Goal: Navigation & Orientation: Find specific page/section

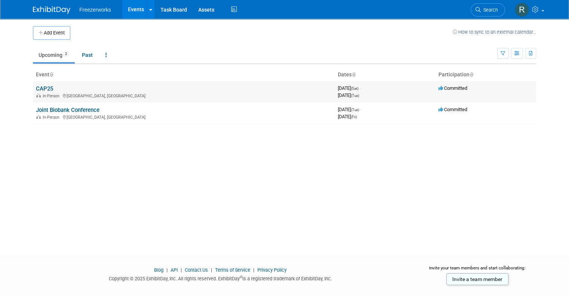
click at [36, 89] on link "CAP25" at bounding box center [44, 88] width 17 height 7
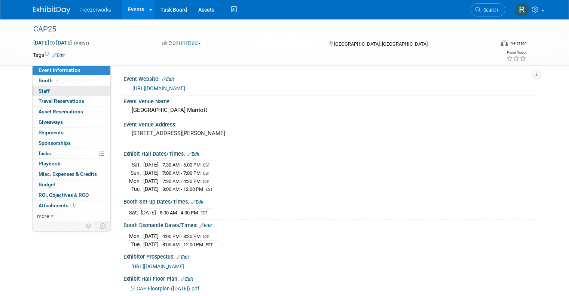
click at [69, 88] on link "0 Staff 0" at bounding box center [72, 91] width 78 height 10
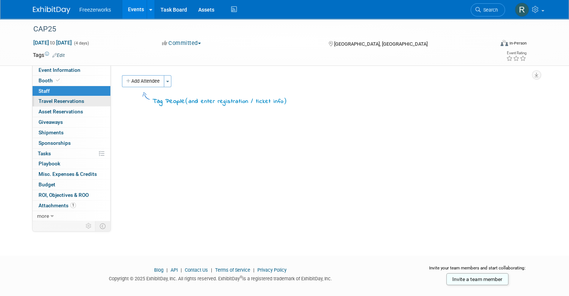
click at [61, 105] on link "0 Travel Reservations 0" at bounding box center [72, 101] width 78 height 10
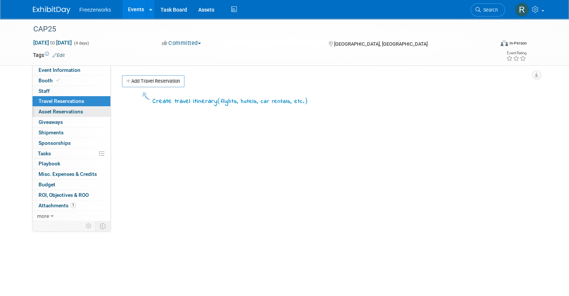
click at [64, 114] on span "Asset Reservations 0" at bounding box center [61, 111] width 45 height 6
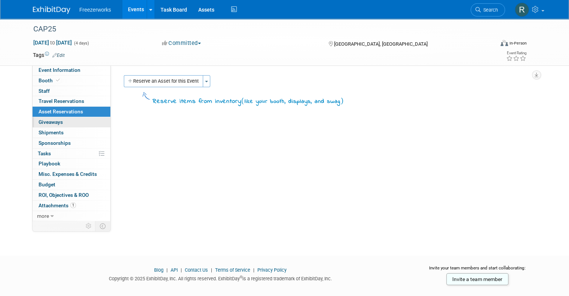
click at [61, 121] on link "0 Giveaways 0" at bounding box center [72, 122] width 78 height 10
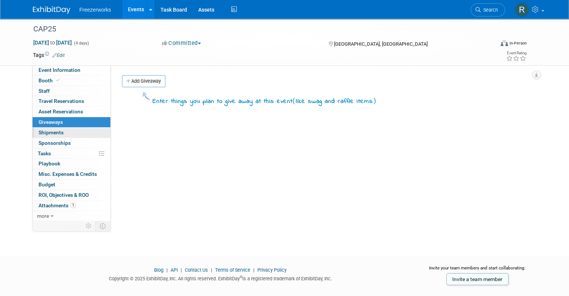
click at [75, 133] on link "0 Shipments 0" at bounding box center [72, 133] width 78 height 10
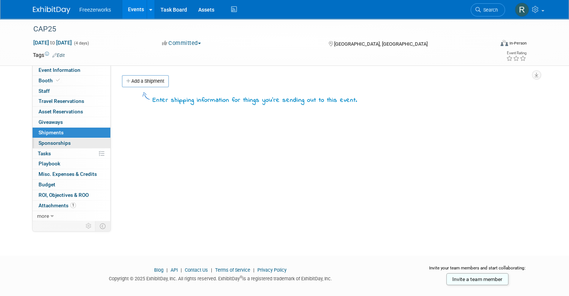
click at [73, 142] on link "0 Sponsorships 0" at bounding box center [72, 143] width 78 height 10
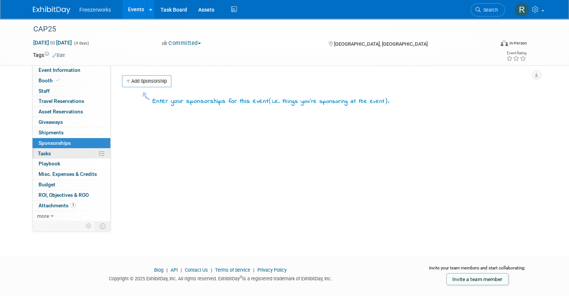
click at [70, 153] on link "0% Tasks 0%" at bounding box center [72, 153] width 78 height 10
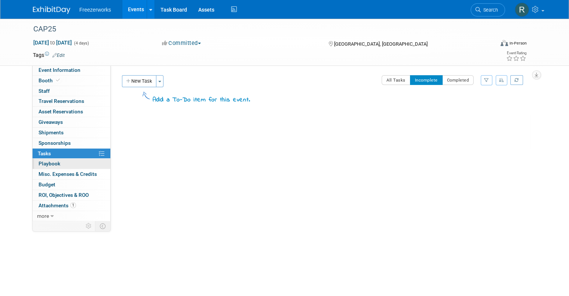
click at [68, 167] on link "0 Playbook 0" at bounding box center [72, 164] width 78 height 10
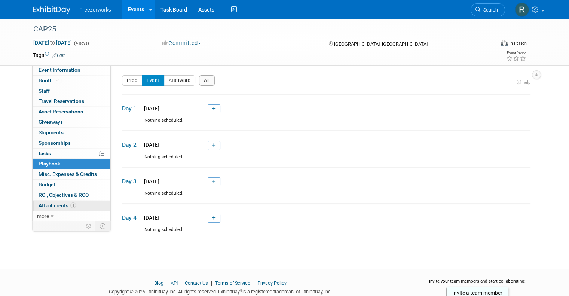
click at [56, 207] on span "Attachments 1" at bounding box center [57, 205] width 37 height 6
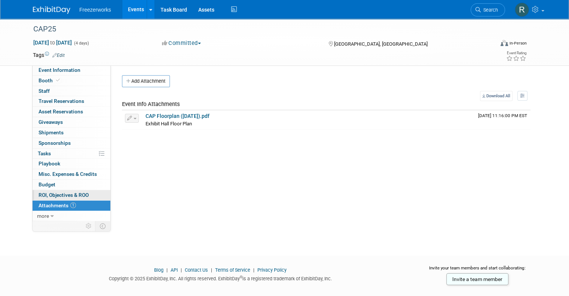
click at [60, 197] on link "0 ROI, Objectives & ROO 0" at bounding box center [72, 195] width 78 height 10
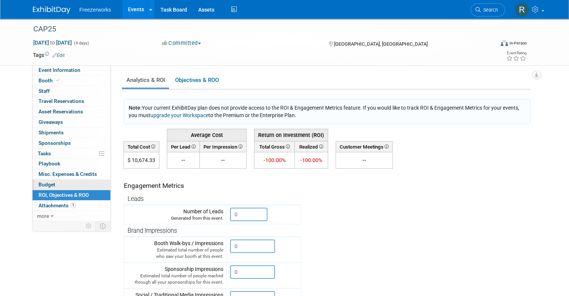
click at [57, 186] on link "Budget" at bounding box center [72, 185] width 78 height 10
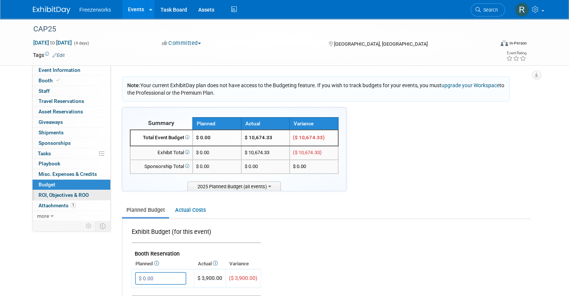
click at [57, 192] on span "ROI, Objectives & ROO 0" at bounding box center [64, 195] width 50 height 6
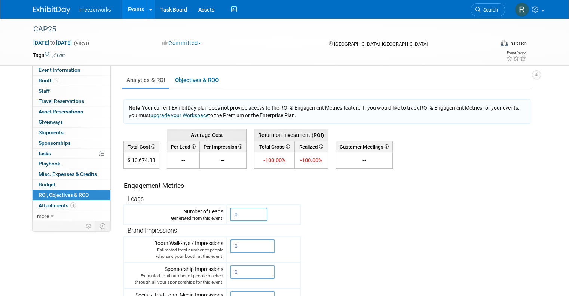
scroll to position [172, 0]
